Goal: Navigation & Orientation: Understand site structure

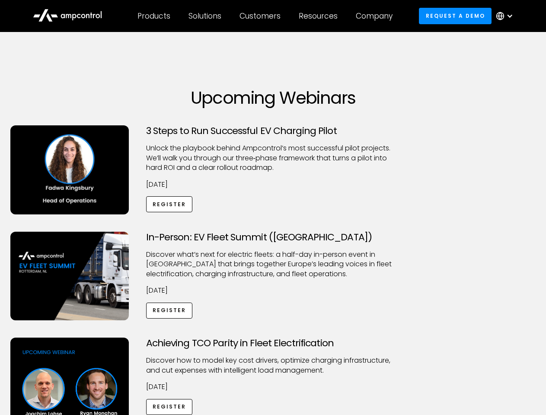
click at [266, 16] on div "Customers" at bounding box center [259, 16] width 41 height 10
click at [153, 16] on div "Products" at bounding box center [153, 16] width 33 height 10
click at [205, 16] on div "Solutions" at bounding box center [204, 16] width 33 height 10
click at [261, 16] on div "Customers" at bounding box center [259, 16] width 41 height 10
click at [320, 16] on div "Resources" at bounding box center [318, 16] width 39 height 10
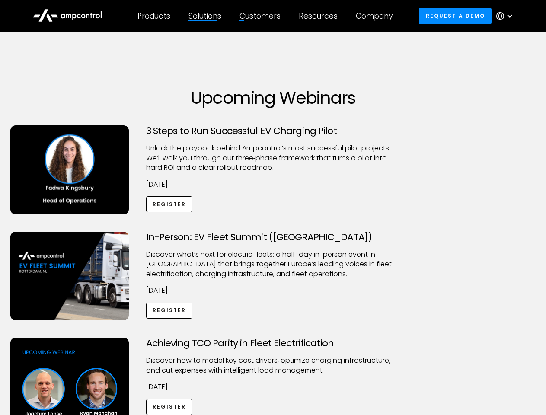
click at [377, 16] on div "Company" at bounding box center [374, 16] width 37 height 10
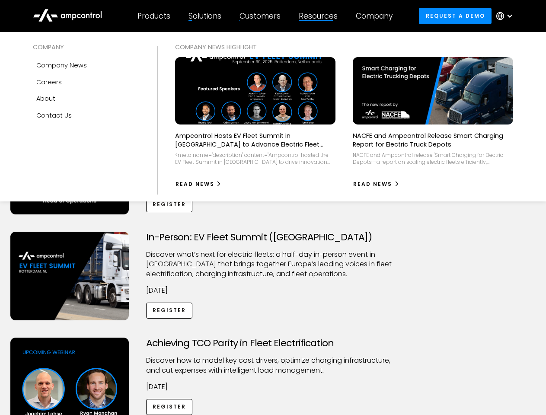
click at [506, 16] on div at bounding box center [509, 16] width 7 height 7
